Goal: Complete application form

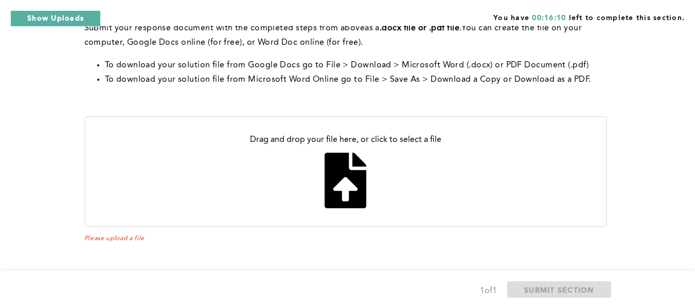
scroll to position [345, 0]
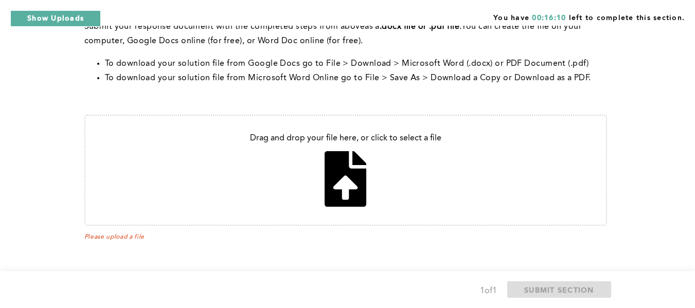
click at [342, 187] on input "file" at bounding box center [345, 170] width 520 height 109
type input "C:\fakepath\Untitled document (1).pdf"
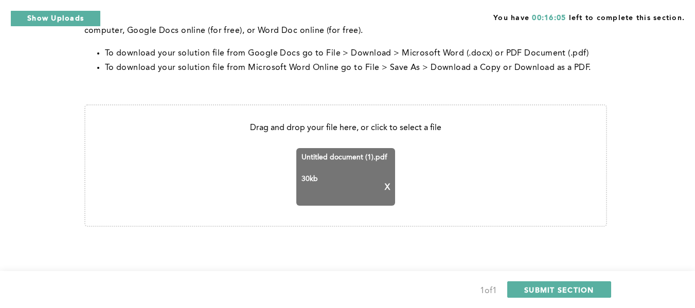
scroll to position [356, 0]
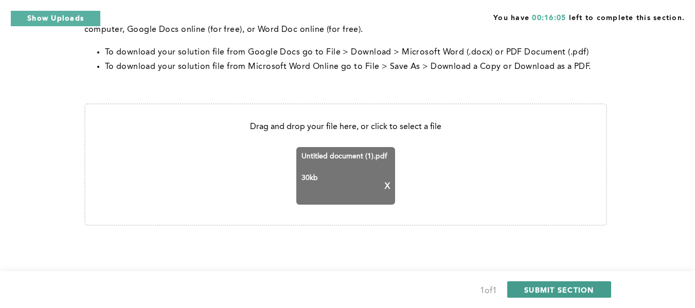
click at [532, 287] on span "SUBMIT SECTION" at bounding box center [559, 290] width 70 height 10
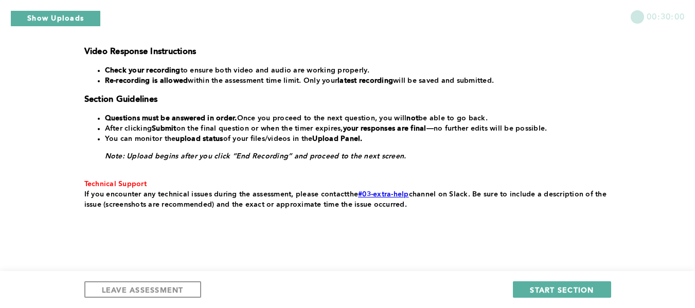
scroll to position [257, 0]
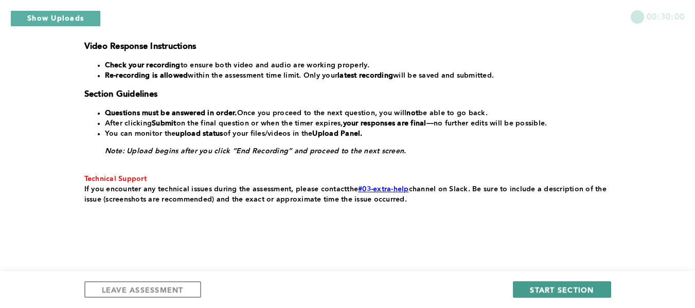
click at [531, 287] on span "START SECTION" at bounding box center [562, 290] width 64 height 10
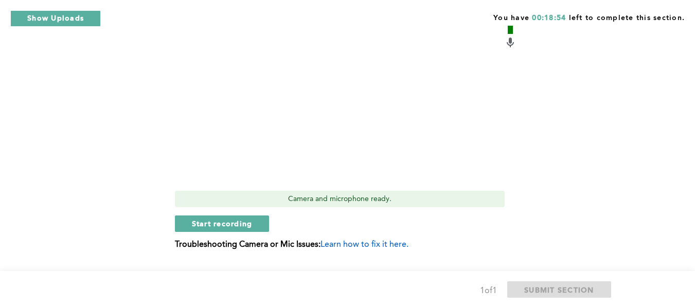
scroll to position [589, 0]
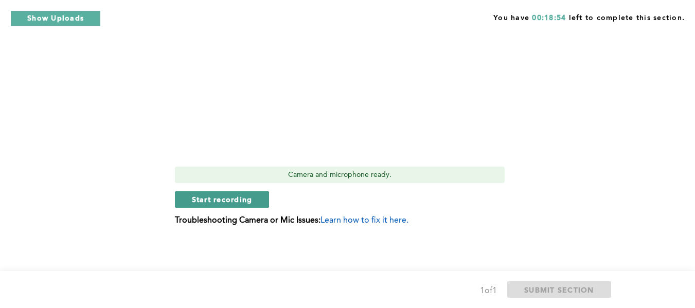
click at [223, 192] on button "Start recording" at bounding box center [222, 199] width 95 height 16
click at [198, 199] on span "Stop recording" at bounding box center [222, 199] width 60 height 10
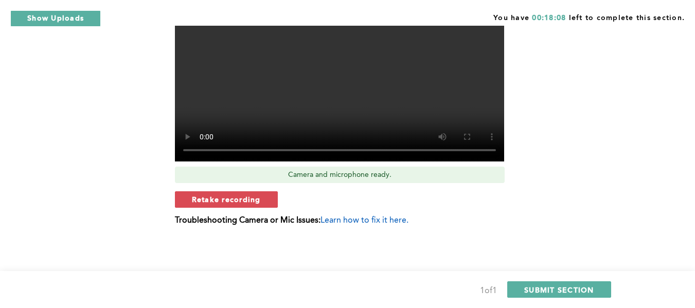
click at [208, 195] on span "Retake recording" at bounding box center [226, 199] width 69 height 10
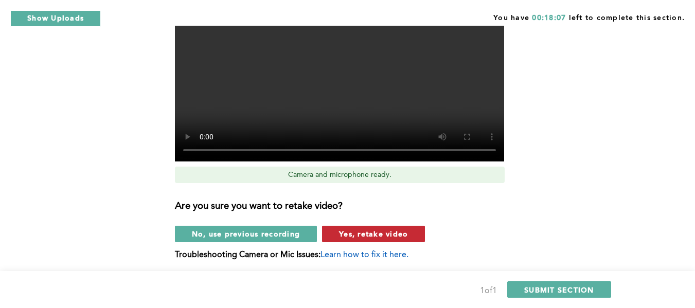
click at [342, 230] on span "Yes, retake video" at bounding box center [373, 234] width 69 height 10
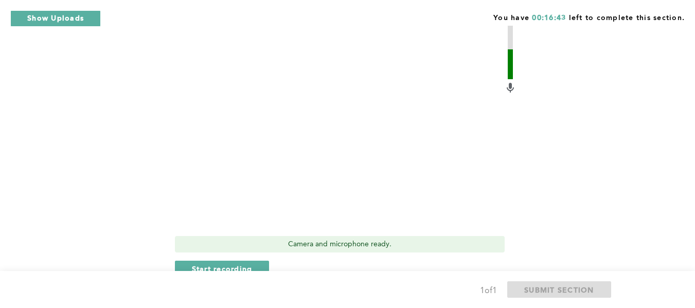
scroll to position [537, 0]
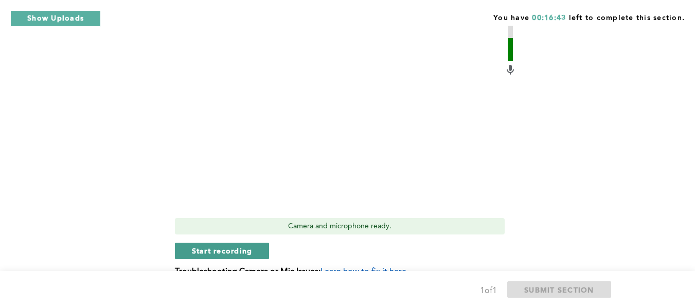
click at [228, 244] on button "Start recording" at bounding box center [222, 251] width 95 height 16
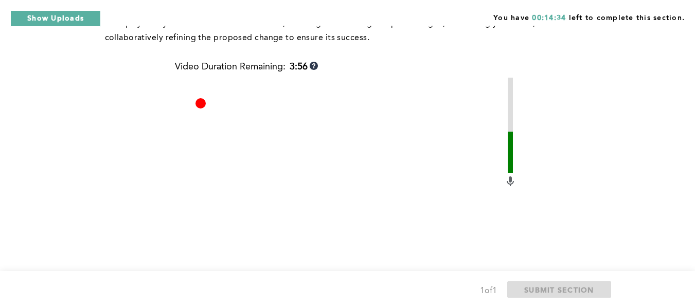
scroll to position [589, 0]
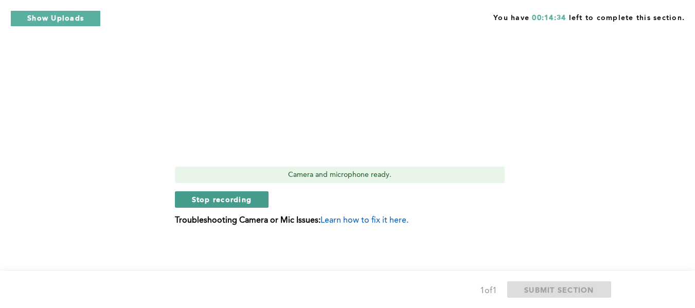
click at [201, 194] on span "Stop recording" at bounding box center [222, 199] width 60 height 10
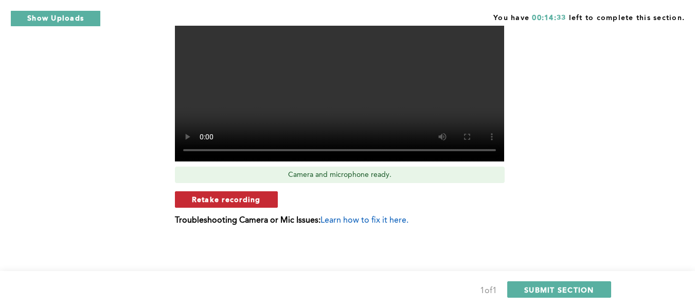
click at [201, 200] on span "Retake recording" at bounding box center [226, 199] width 69 height 10
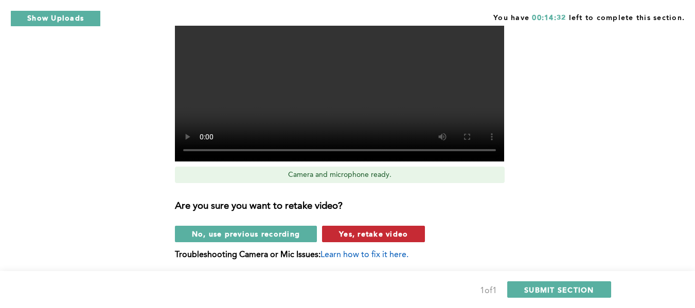
click at [365, 234] on span "Yes, retake video" at bounding box center [373, 234] width 69 height 10
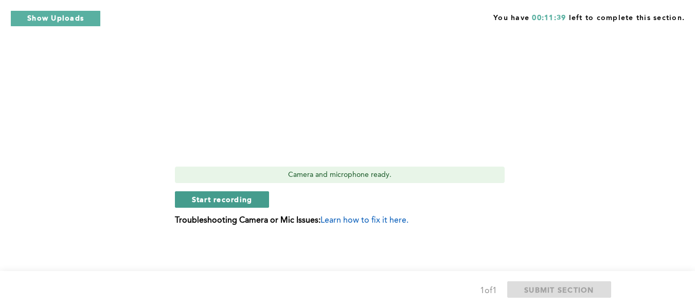
click at [203, 200] on span "Start recording" at bounding box center [222, 199] width 61 height 10
click at [207, 194] on button "Stop recording" at bounding box center [222, 199] width 94 height 16
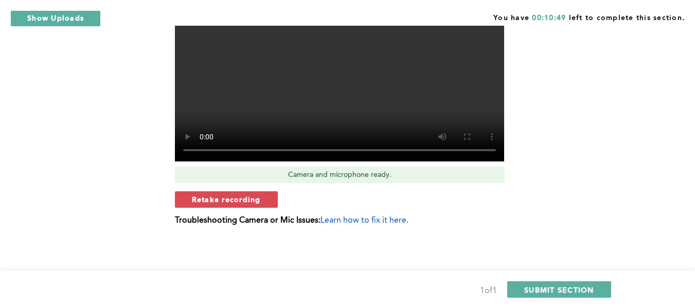
click at [211, 194] on span "Retake recording" at bounding box center [226, 199] width 69 height 10
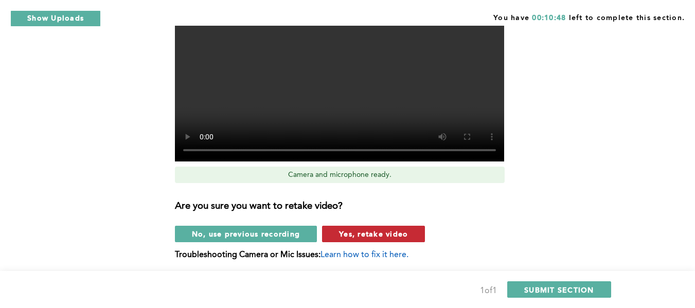
click at [348, 231] on span "Yes, retake video" at bounding box center [373, 234] width 69 height 10
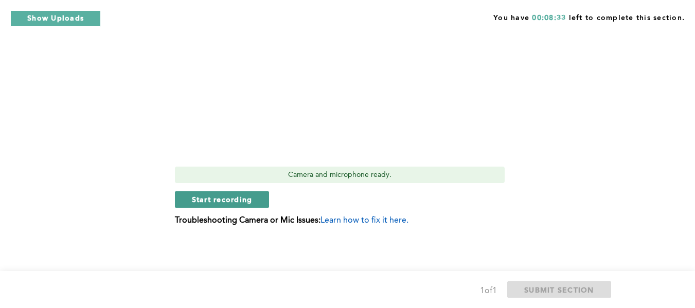
click at [244, 193] on button "Start recording" at bounding box center [222, 199] width 95 height 16
click at [204, 195] on span "Stop recording" at bounding box center [222, 199] width 60 height 10
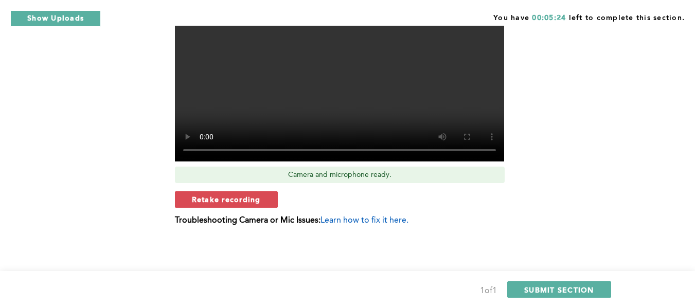
click at [220, 195] on span "Retake recording" at bounding box center [226, 199] width 69 height 10
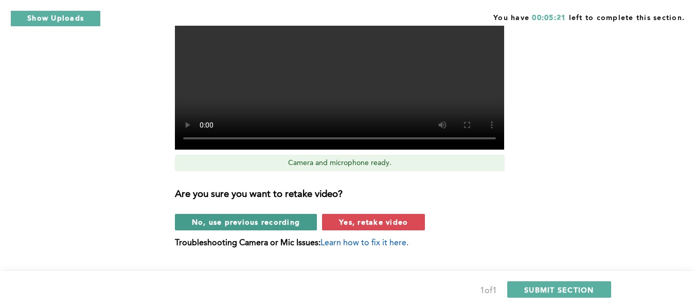
scroll to position [623, 0]
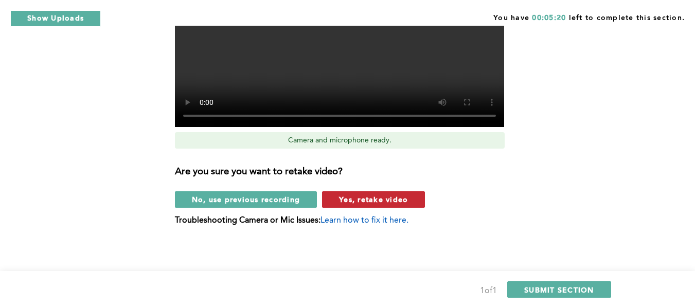
click at [356, 202] on span "Yes, retake video" at bounding box center [373, 199] width 69 height 10
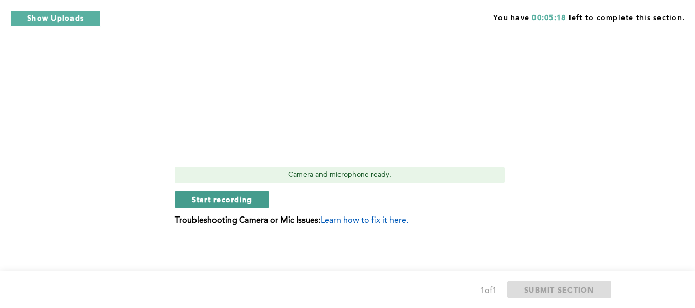
click at [194, 195] on span "Start recording" at bounding box center [222, 199] width 61 height 10
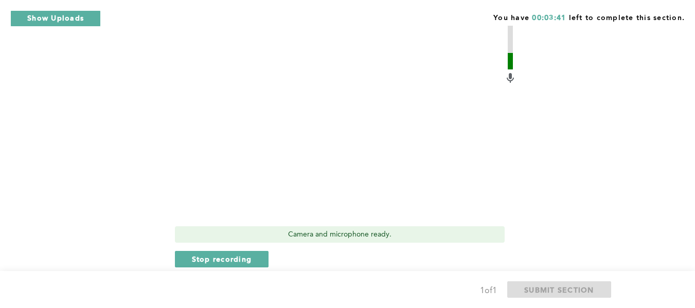
scroll to position [589, 0]
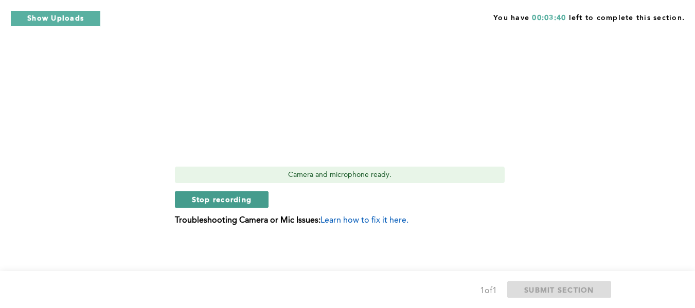
click at [192, 197] on button "Stop recording" at bounding box center [222, 199] width 94 height 16
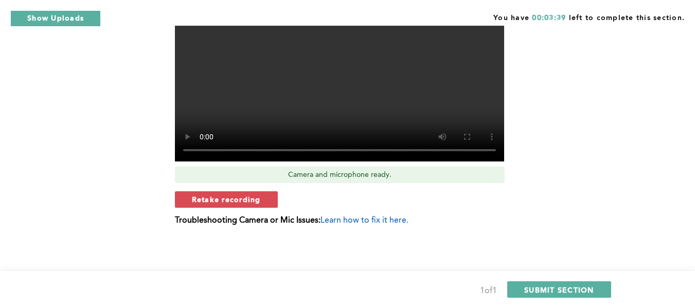
click at [207, 200] on span "Retake recording" at bounding box center [226, 199] width 69 height 10
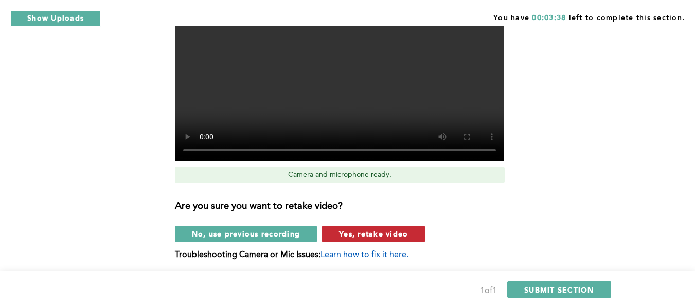
click at [337, 233] on button "Yes, retake video" at bounding box center [373, 234] width 103 height 16
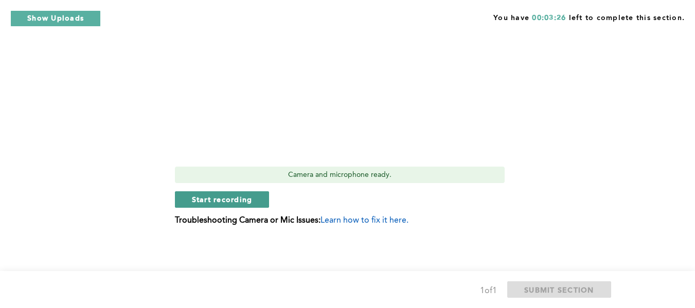
click at [249, 195] on span "Start recording" at bounding box center [222, 199] width 61 height 10
click at [247, 194] on button "Stop recording" at bounding box center [222, 199] width 94 height 16
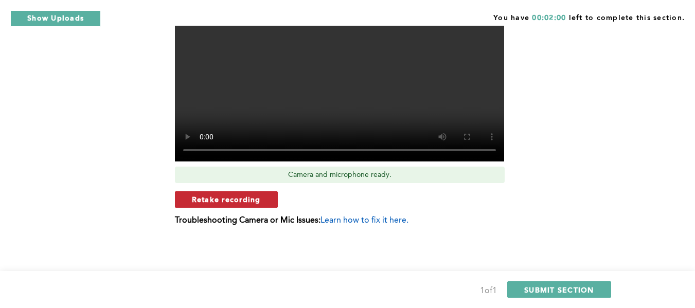
click at [255, 196] on span "Retake recording" at bounding box center [226, 199] width 69 height 10
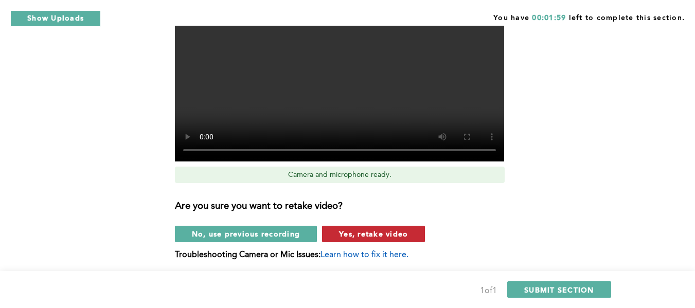
click at [367, 238] on span "Yes, retake video" at bounding box center [373, 234] width 69 height 10
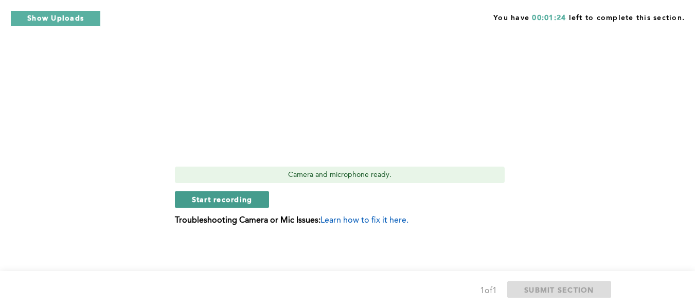
click at [232, 202] on span "Start recording" at bounding box center [222, 199] width 61 height 10
click at [229, 200] on span "Stop recording" at bounding box center [222, 199] width 60 height 10
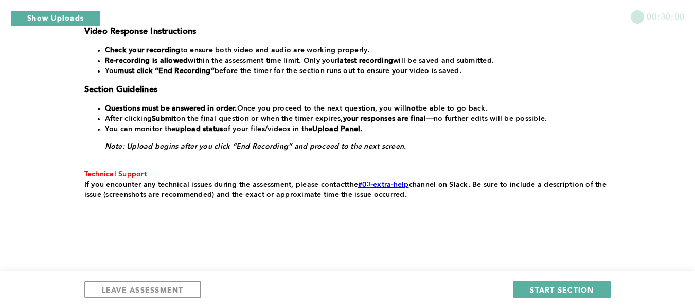
scroll to position [275, 0]
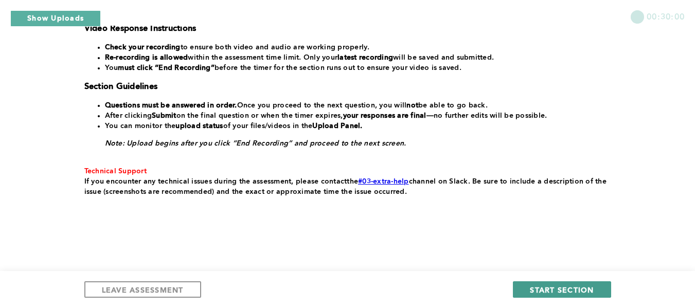
click at [540, 291] on span "START SECTION" at bounding box center [562, 290] width 64 height 10
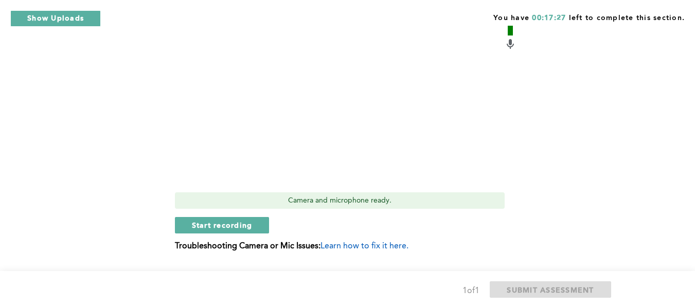
scroll to position [387, 0]
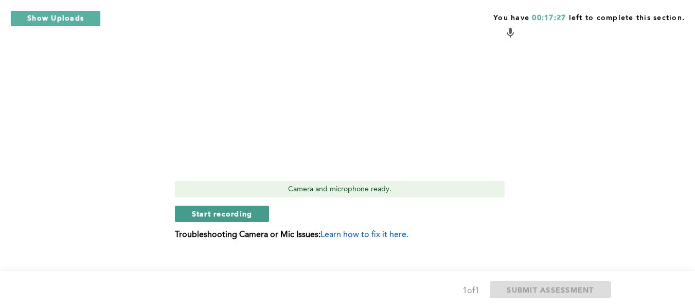
click at [199, 209] on span "Start recording" at bounding box center [222, 214] width 61 height 10
click at [196, 209] on span "Stop recording" at bounding box center [222, 214] width 60 height 10
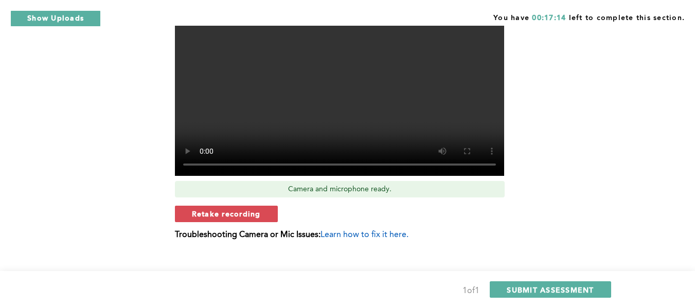
click at [217, 209] on span "Retake recording" at bounding box center [226, 214] width 69 height 10
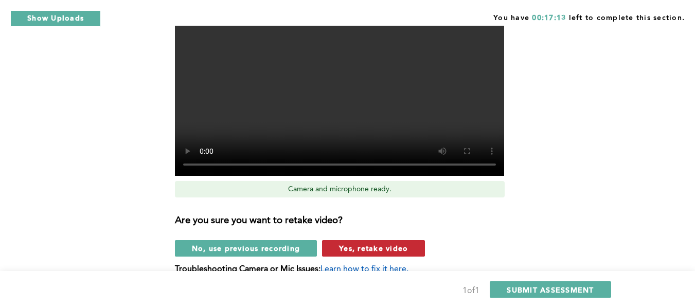
click at [351, 243] on span "Yes, retake video" at bounding box center [373, 248] width 69 height 10
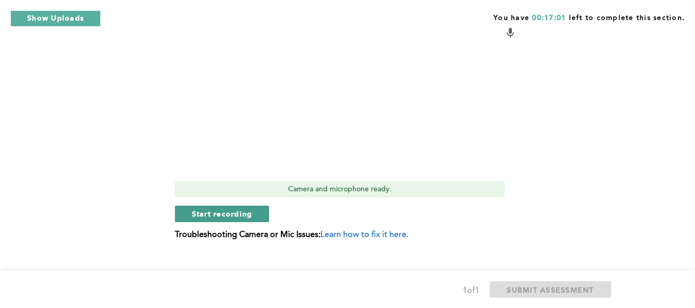
click at [248, 209] on span "Start recording" at bounding box center [222, 214] width 61 height 10
click at [211, 209] on span "Stop recording" at bounding box center [222, 214] width 60 height 10
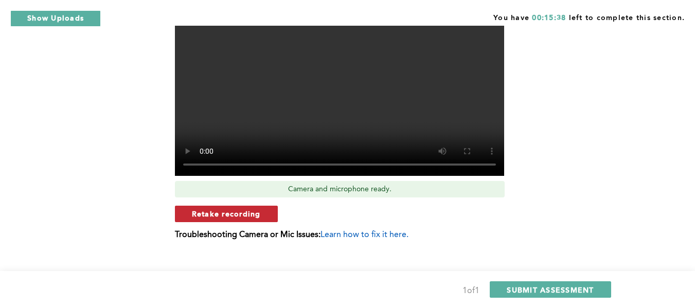
click at [266, 206] on button "Retake recording" at bounding box center [226, 214] width 103 height 16
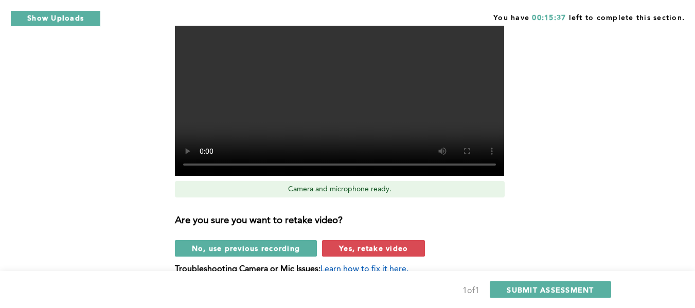
click at [364, 245] on div "Video Duration Remaining: 4:41 Camera and microphone ready. Are you sure you wa…" at bounding box center [345, 97] width 341 height 369
click at [366, 241] on button "Yes, retake video" at bounding box center [373, 248] width 103 height 16
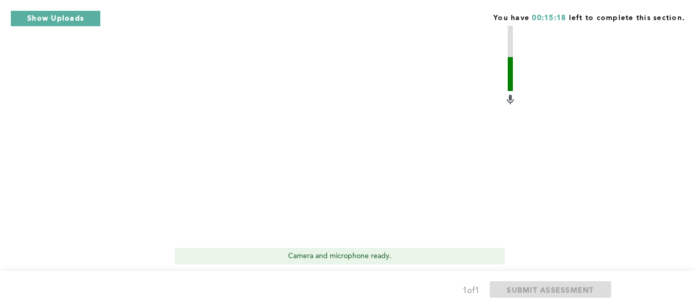
scroll to position [336, 0]
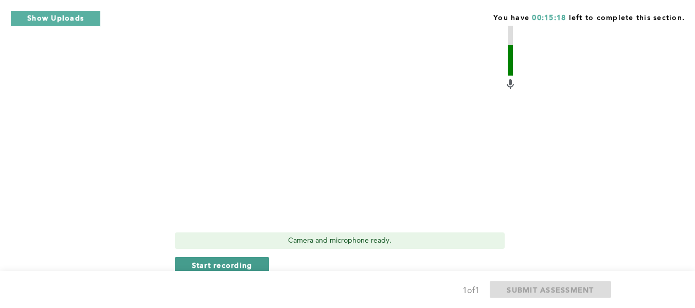
click at [195, 260] on span "Start recording" at bounding box center [222, 265] width 61 height 10
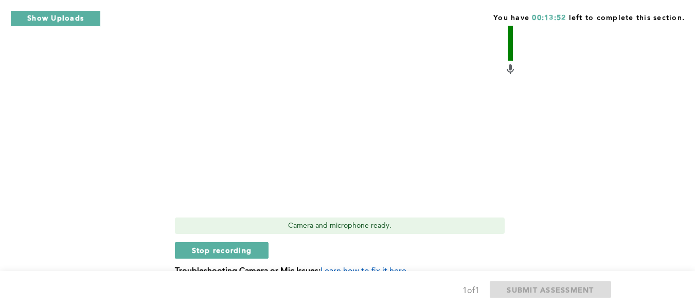
scroll to position [387, 0]
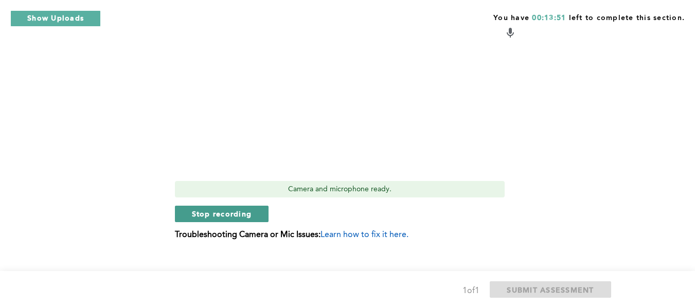
click at [196, 206] on button "Stop recording" at bounding box center [222, 214] width 94 height 16
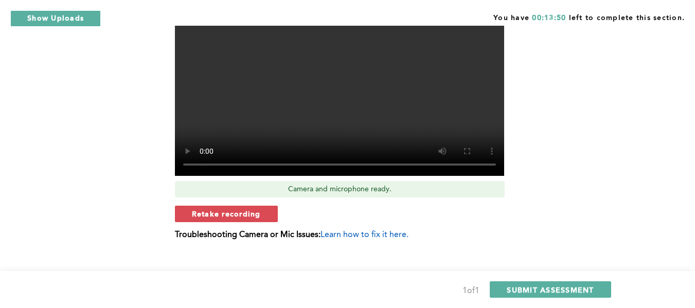
drag, startPoint x: 210, startPoint y: 196, endPoint x: 223, endPoint y: 194, distance: 13.1
click at [210, 209] on span "Retake recording" at bounding box center [226, 214] width 69 height 10
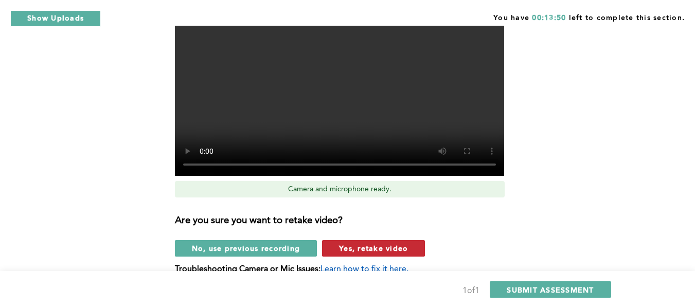
click at [337, 240] on button "Yes, retake video" at bounding box center [373, 248] width 103 height 16
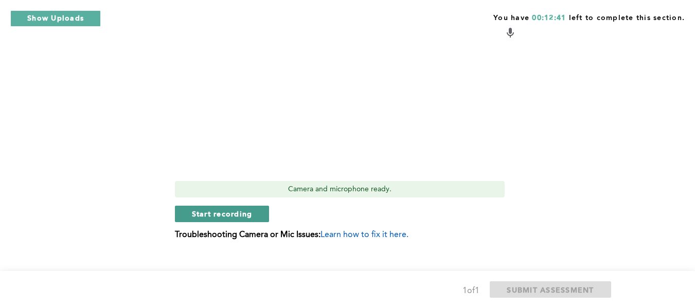
click at [216, 206] on button "Start recording" at bounding box center [222, 214] width 95 height 16
click at [219, 190] on div "Video Duration Remaining: 3:55 Camera and microphone ready. Stop recording Trou…" at bounding box center [345, 80] width 341 height 335
click at [222, 209] on span "Stop recording" at bounding box center [222, 214] width 60 height 10
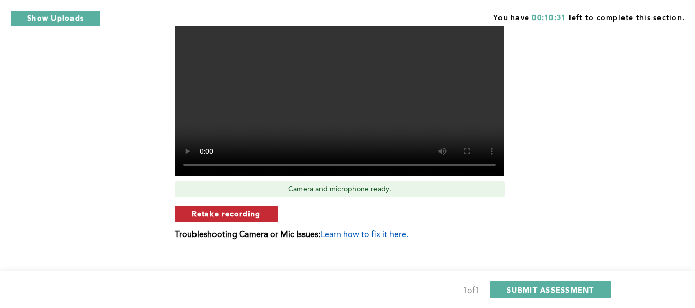
click at [240, 209] on span "Retake recording" at bounding box center [226, 214] width 69 height 10
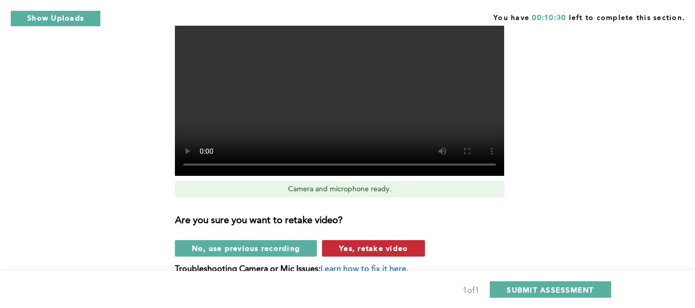
click at [375, 243] on span "Yes, retake video" at bounding box center [373, 248] width 69 height 10
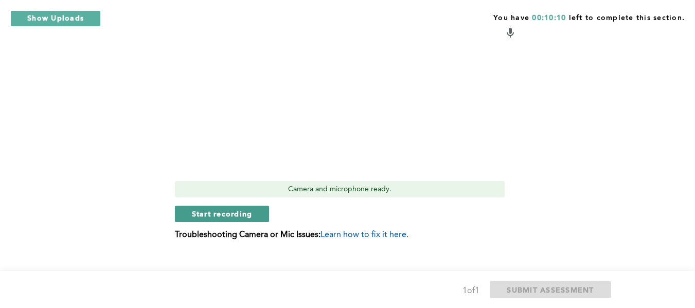
click at [227, 209] on span "Start recording" at bounding box center [222, 214] width 61 height 10
click at [216, 214] on div "Video Duration Remaining: 5:06 Camera and microphone ready. Stop recording Trou…" at bounding box center [345, 80] width 341 height 335
click at [218, 209] on span "Stop recording" at bounding box center [222, 214] width 60 height 10
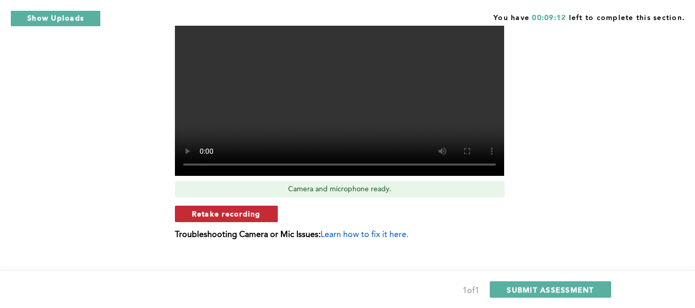
click at [198, 209] on span "Retake recording" at bounding box center [226, 214] width 69 height 10
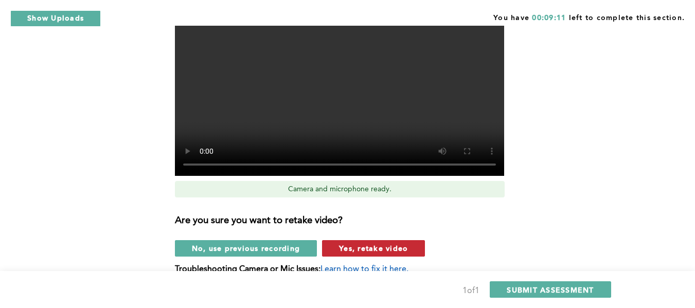
click at [348, 243] on span "Yes, retake video" at bounding box center [373, 248] width 69 height 10
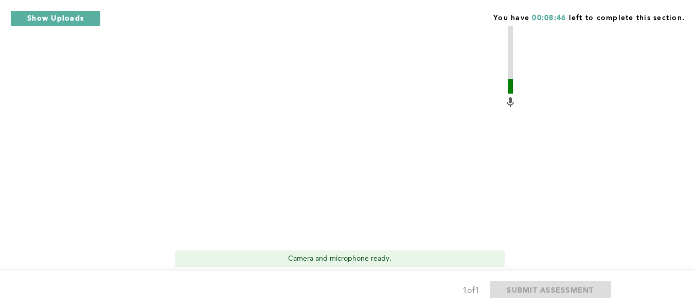
scroll to position [336, 0]
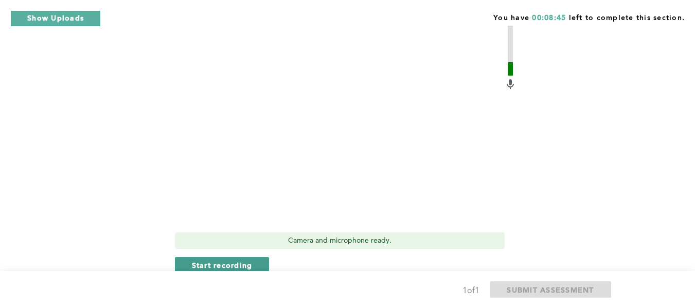
click at [221, 260] on span "Start recording" at bounding box center [222, 265] width 61 height 10
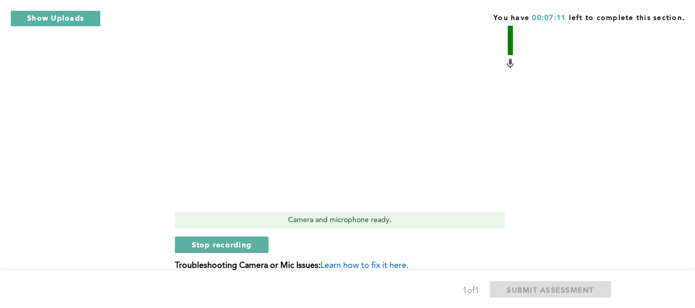
scroll to position [387, 0]
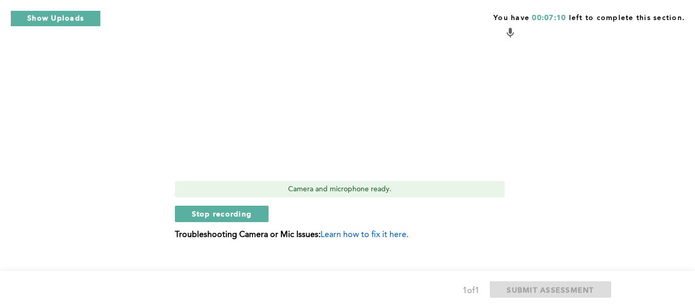
click at [270, 206] on div "Stop recording" at bounding box center [345, 214] width 341 height 16
click at [249, 209] on span "Stop recording" at bounding box center [222, 214] width 60 height 10
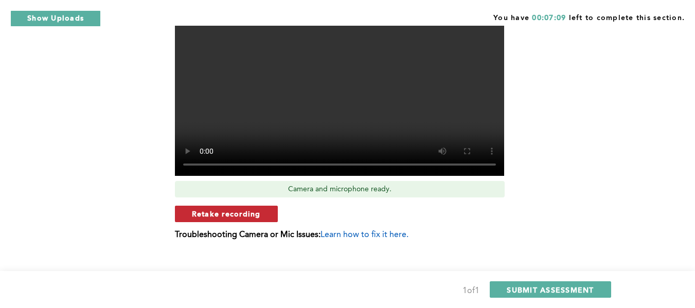
click at [264, 206] on button "Retake recording" at bounding box center [226, 214] width 103 height 16
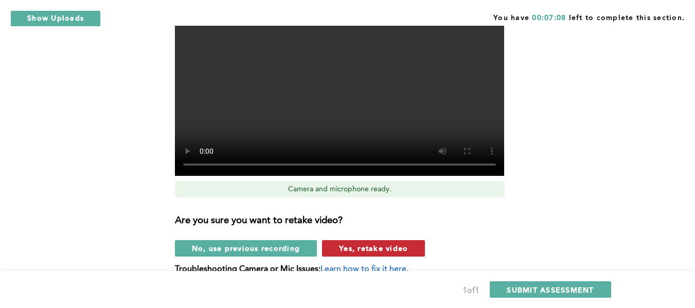
click at [351, 243] on span "Yes, retake video" at bounding box center [373, 248] width 69 height 10
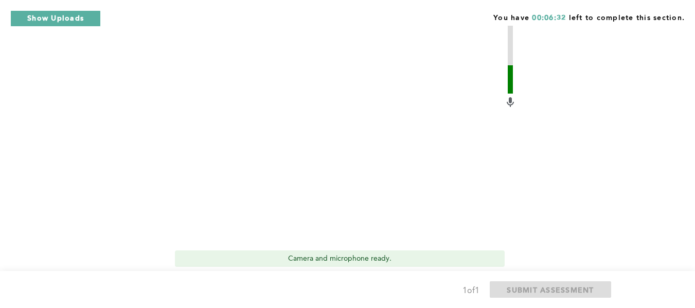
scroll to position [336, 0]
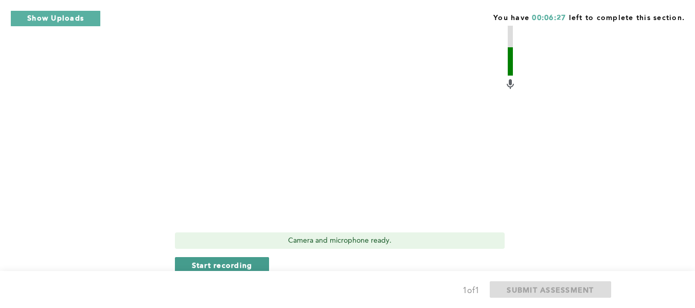
click at [209, 260] on span "Start recording" at bounding box center [222, 265] width 61 height 10
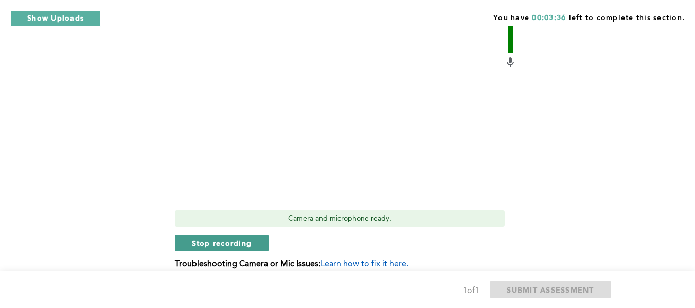
scroll to position [387, 0]
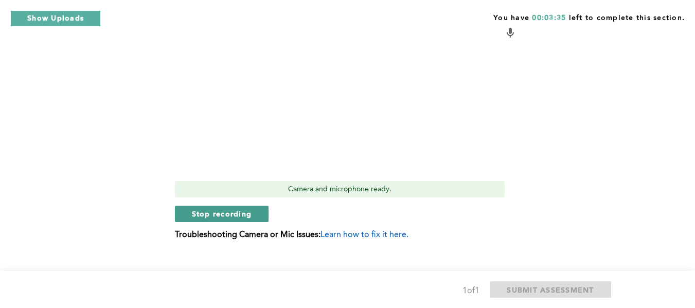
click at [205, 209] on span "Stop recording" at bounding box center [222, 214] width 60 height 10
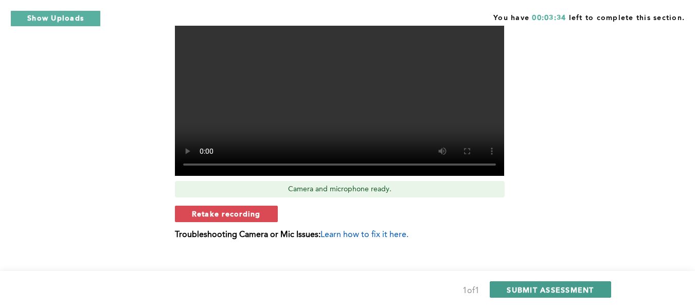
click at [529, 291] on span "SUBMIT ASSESSMENT" at bounding box center [550, 290] width 87 height 10
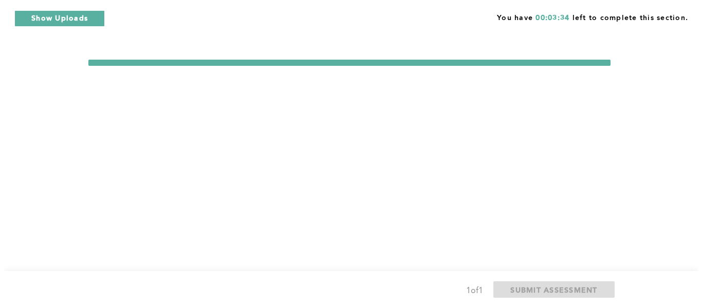
scroll to position [0, 0]
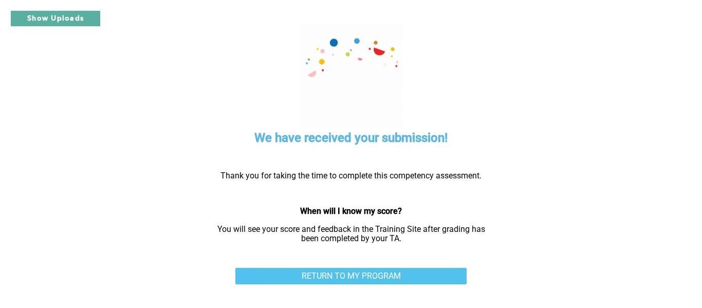
click at [402, 268] on link "RETURN TO MY PROGRAM" at bounding box center [351, 276] width 231 height 16
